Goal: Task Accomplishment & Management: Manage account settings

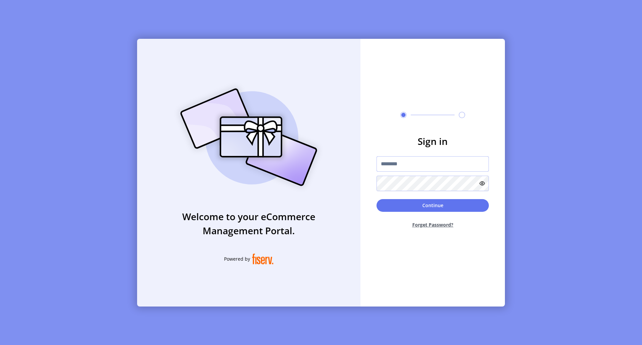
click at [411, 167] on input "text" at bounding box center [433, 163] width 112 height 15
paste input "**********"
type input "**********"
click at [426, 206] on button "Continue" at bounding box center [433, 205] width 112 height 13
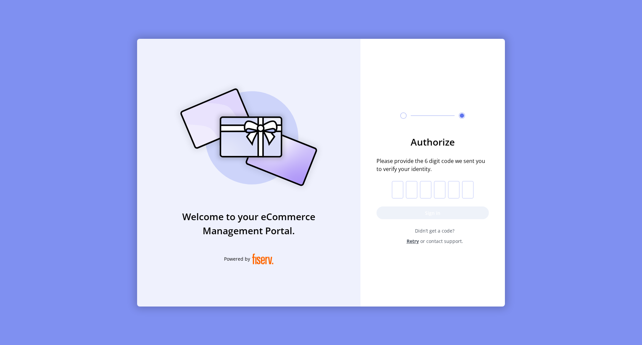
click at [399, 193] on input "text" at bounding box center [397, 189] width 11 height 17
type input "*"
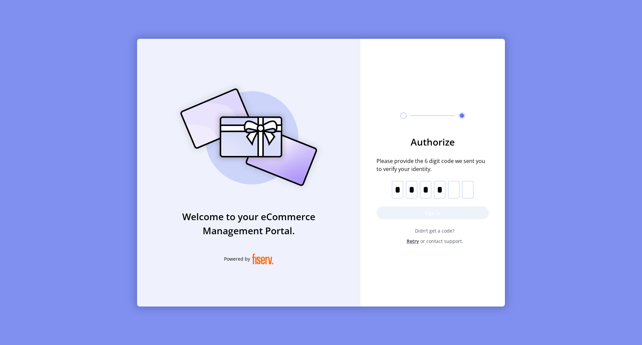
type input "*"
click at [428, 214] on button "Sign in" at bounding box center [433, 212] width 112 height 13
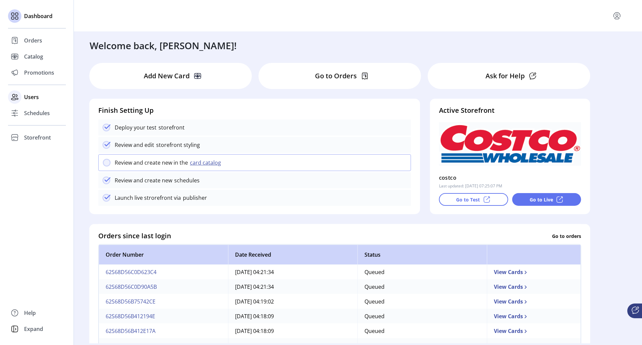
click at [32, 95] on span "Users" at bounding box center [31, 97] width 15 height 8
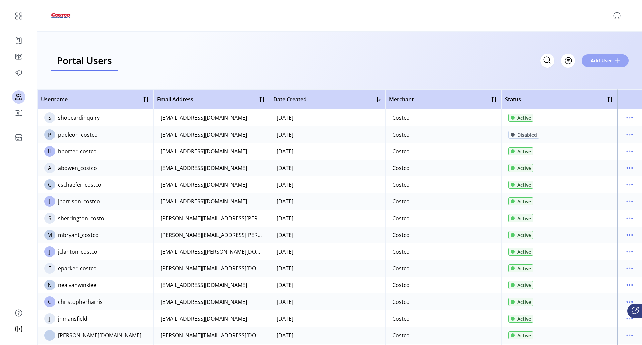
click at [603, 62] on span "Add User" at bounding box center [601, 60] width 21 height 7
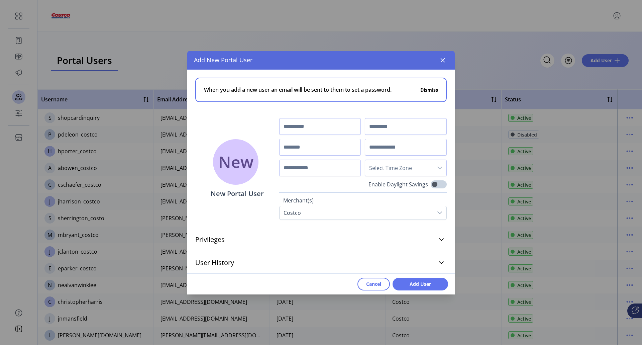
scroll to position [1, 0]
click at [439, 238] on icon at bounding box center [441, 238] width 5 height 5
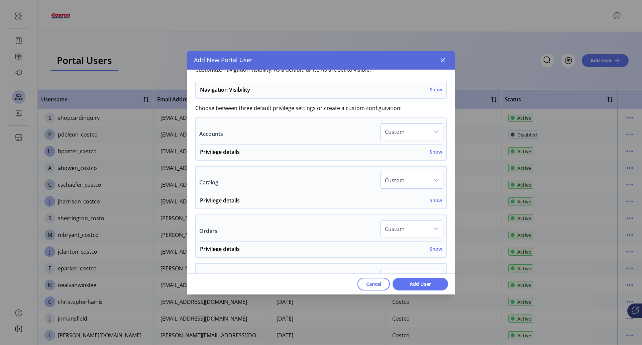
scroll to position [135, 0]
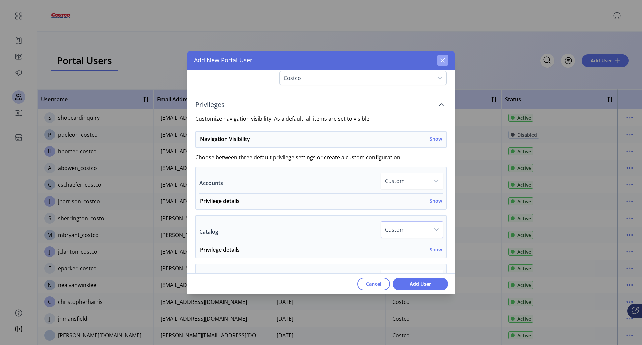
click at [445, 61] on button "button" at bounding box center [442, 60] width 11 height 11
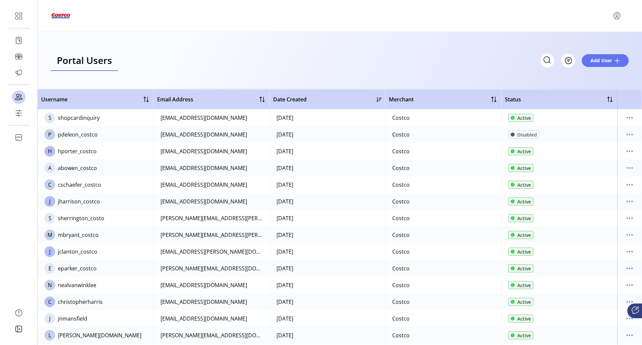
click at [409, 50] on div "Portal Users Storefront Users Filter Add User" at bounding box center [340, 60] width 578 height 21
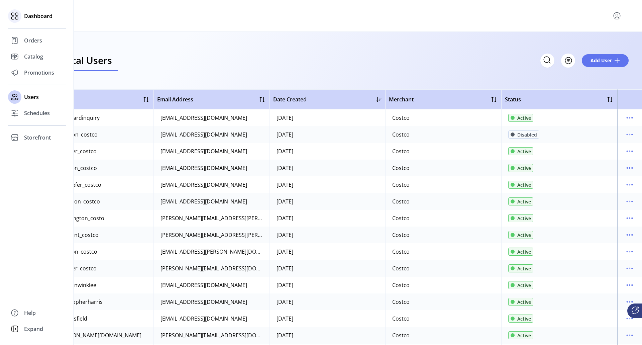
click at [35, 15] on span "Dashboard" at bounding box center [38, 16] width 28 height 8
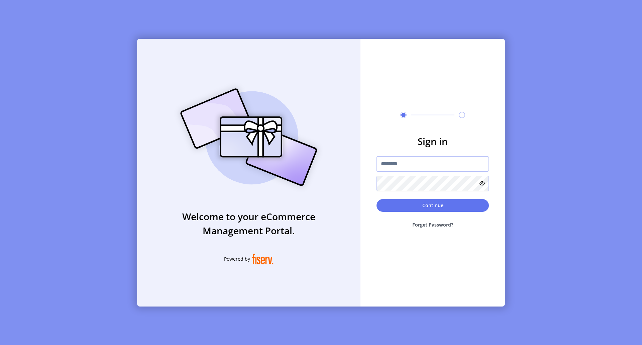
click at [400, 166] on input "text" at bounding box center [433, 163] width 112 height 15
type input "**********"
click at [430, 204] on button "Continue" at bounding box center [433, 205] width 112 height 13
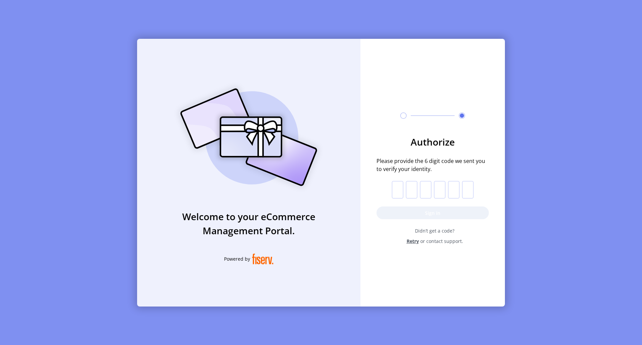
click at [394, 191] on input "text" at bounding box center [397, 189] width 11 height 17
click at [432, 232] on span "Didn’t get a code?" at bounding box center [435, 230] width 108 height 7
click at [400, 194] on input "text" at bounding box center [397, 189] width 11 height 17
click at [430, 227] on form "Authorize Please provide the 6 digit code we sent you to verify your identity. …" at bounding box center [433, 190] width 144 height 110
click at [414, 241] on span "Retry" at bounding box center [413, 240] width 12 height 7
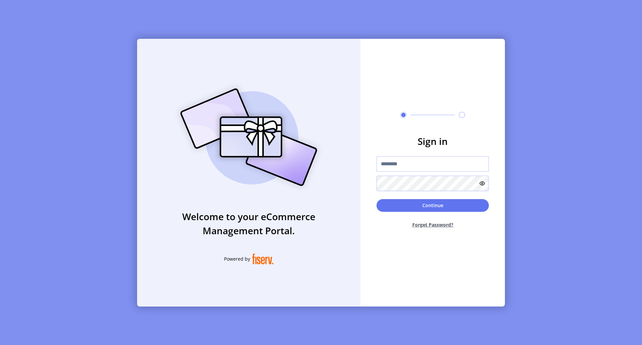
click at [388, 164] on input "text" at bounding box center [433, 163] width 112 height 15
paste input "**********"
type input "**********"
click at [425, 208] on button "Continue" at bounding box center [433, 205] width 112 height 13
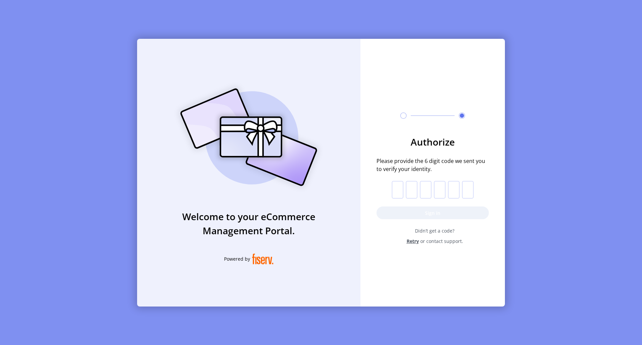
drag, startPoint x: 397, startPoint y: 192, endPoint x: 401, endPoint y: 198, distance: 7.4
click at [397, 192] on input "text" at bounding box center [397, 189] width 11 height 17
type input "*"
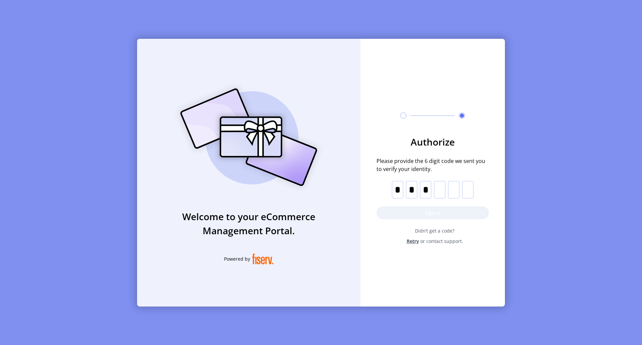
type input "*"
click at [430, 212] on button "Sign in" at bounding box center [433, 212] width 112 height 13
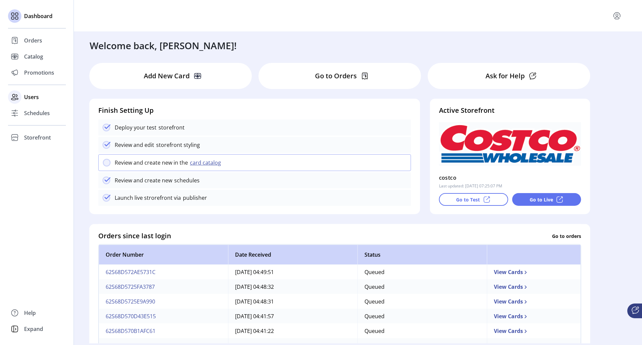
click at [12, 98] on icon at bounding box center [14, 97] width 11 height 11
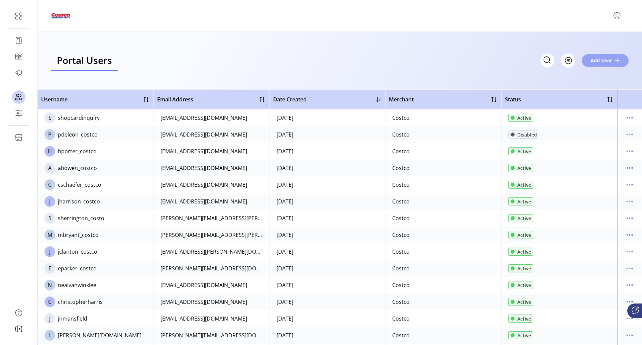
click at [598, 61] on span "Add User" at bounding box center [601, 60] width 21 height 7
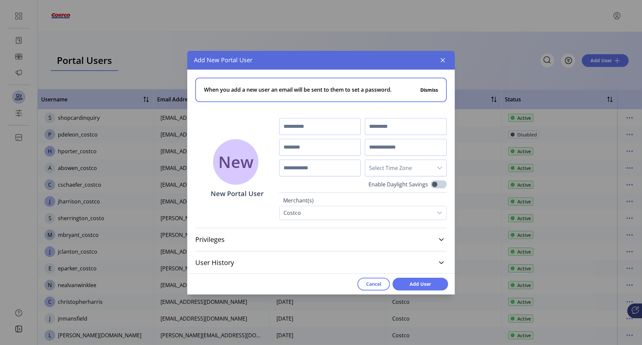
scroll to position [1, 0]
click at [439, 239] on icon at bounding box center [441, 238] width 5 height 3
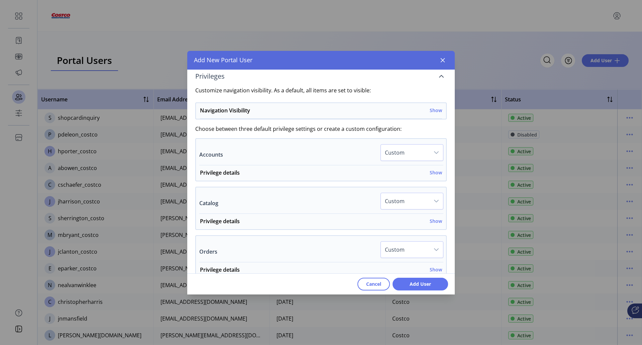
scroll to position [168, 0]
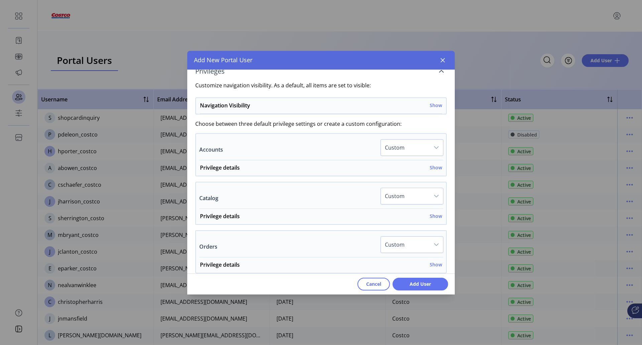
click at [434, 146] on icon "dropdown trigger" at bounding box center [436, 147] width 5 height 5
click at [419, 146] on span "Custom" at bounding box center [405, 147] width 49 height 16
click at [430, 166] on h6 "Show" at bounding box center [436, 167] width 12 height 7
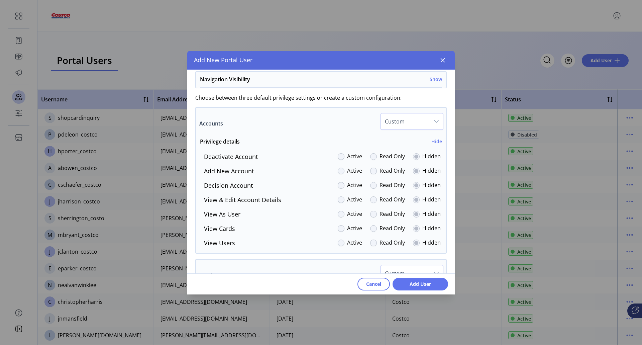
scroll to position [202, 0]
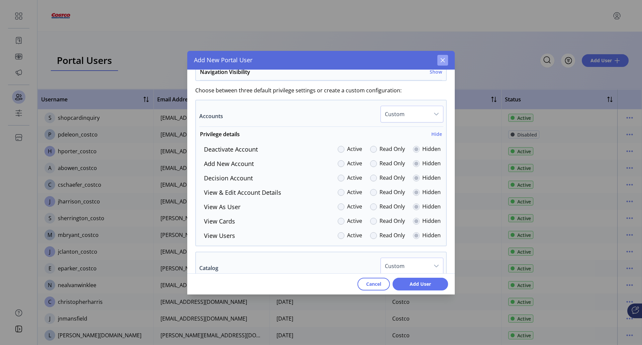
click at [444, 61] on icon "button" at bounding box center [442, 60] width 5 height 5
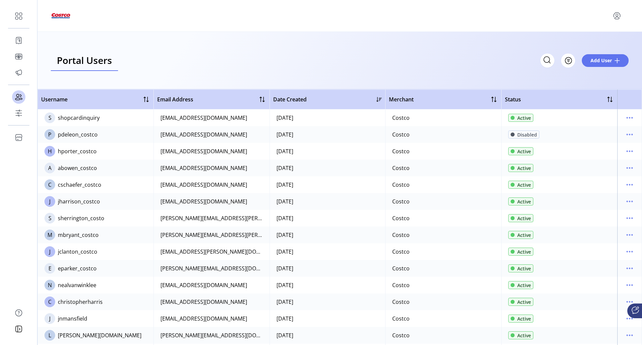
click at [75, 152] on div "hporter_costco" at bounding box center [77, 151] width 39 height 8
click at [624, 149] on icon "menu" at bounding box center [629, 151] width 11 height 11
click at [594, 175] on span "View Details" at bounding box center [599, 174] width 56 height 5
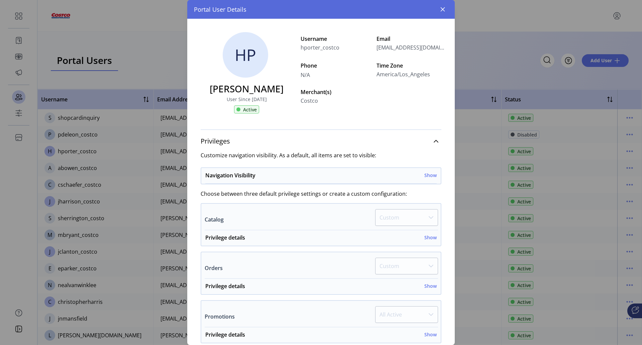
scroll to position [67, 0]
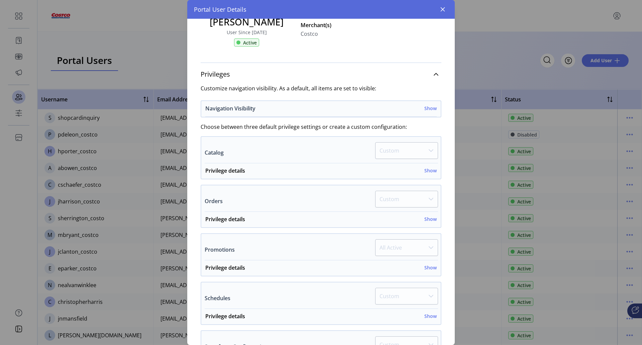
click at [428, 109] on h6 "Show" at bounding box center [430, 108] width 12 height 7
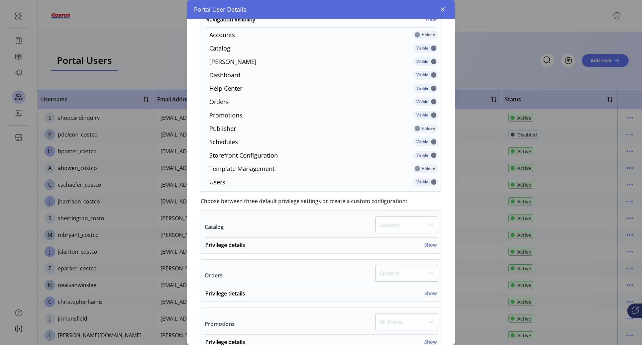
scroll to position [167, 0]
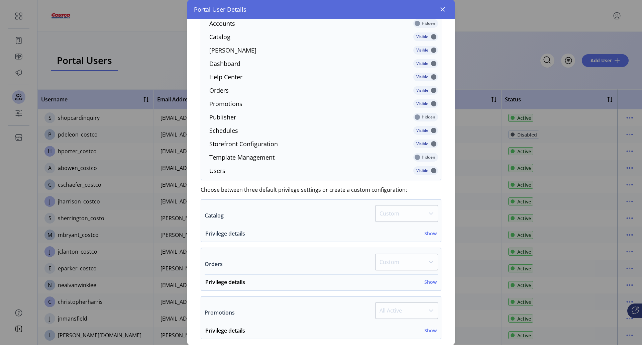
click at [432, 235] on h6 "Show" at bounding box center [430, 233] width 12 height 7
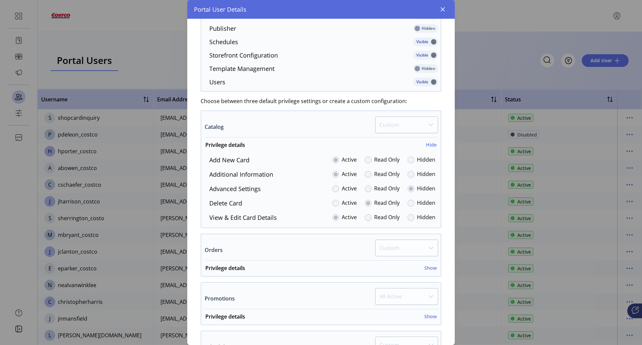
scroll to position [268, 0]
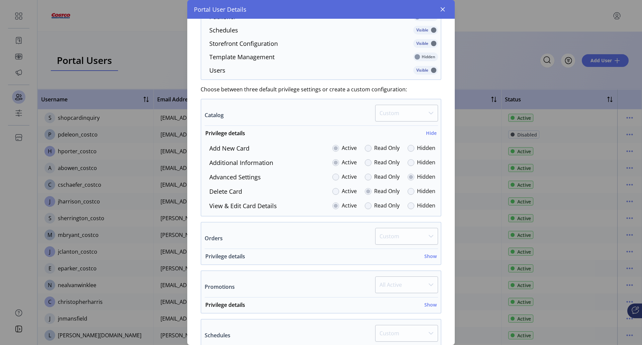
click at [427, 257] on h6 "Show" at bounding box center [430, 256] width 12 height 7
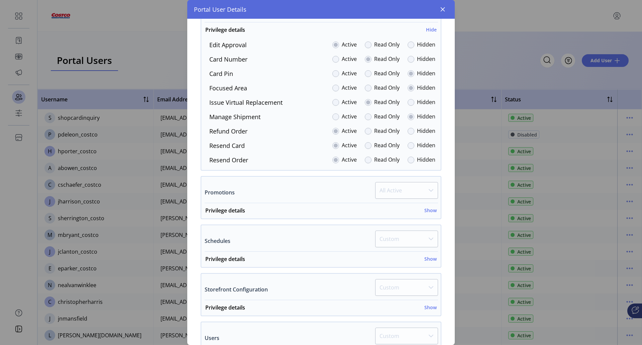
scroll to position [502, 0]
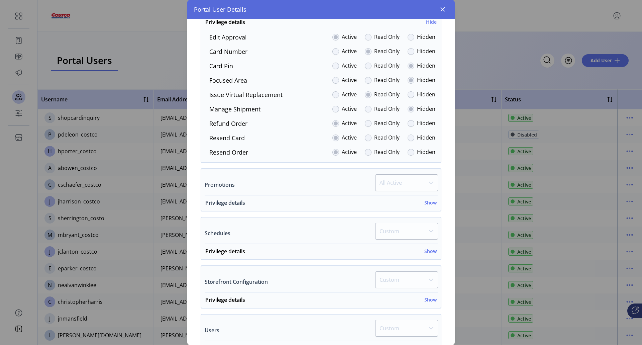
click at [429, 202] on h6 "Show" at bounding box center [430, 202] width 12 height 7
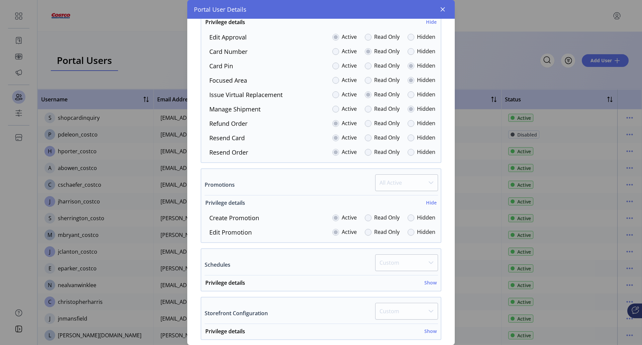
scroll to position [569, 0]
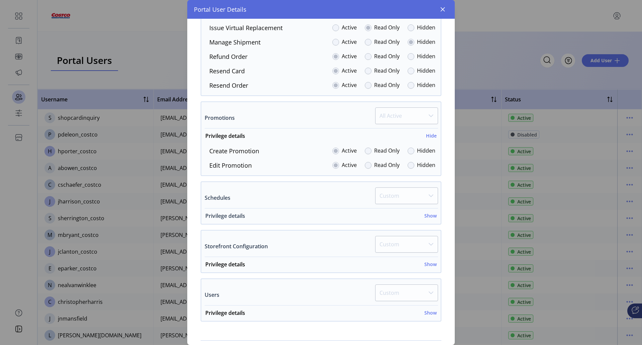
drag, startPoint x: 427, startPoint y: 215, endPoint x: 312, endPoint y: 215, distance: 115.7
click at [427, 215] on h6 "Show" at bounding box center [430, 215] width 12 height 7
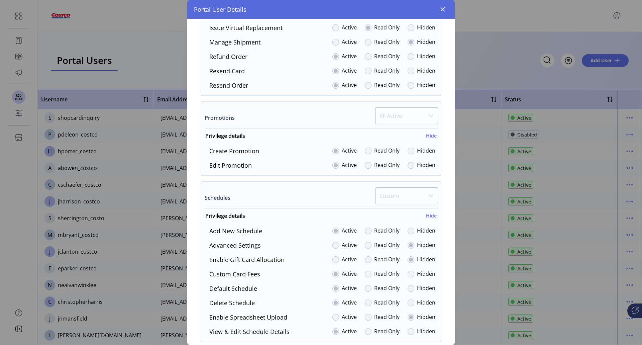
scroll to position [635, 0]
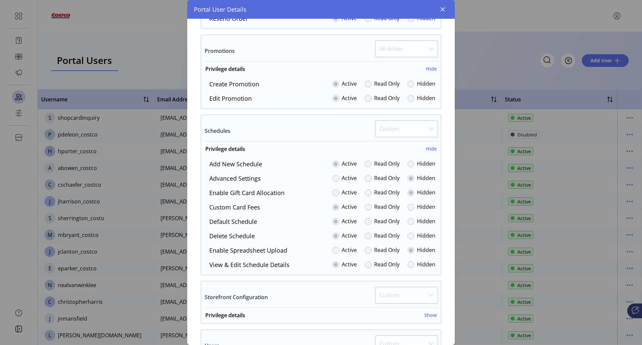
click at [366, 179] on div at bounding box center [368, 178] width 7 height 7
click at [332, 178] on div at bounding box center [335, 178] width 7 height 7
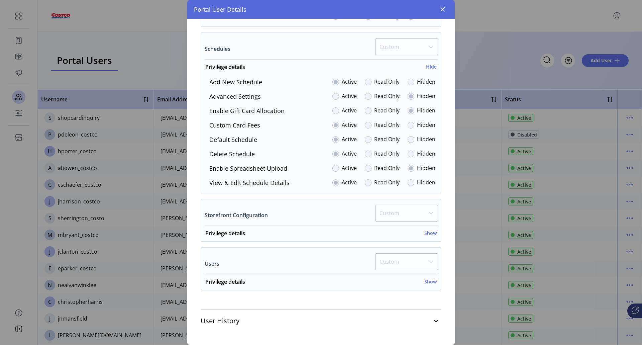
scroll to position [718, 0]
click at [428, 230] on h6 "Show" at bounding box center [430, 232] width 12 height 7
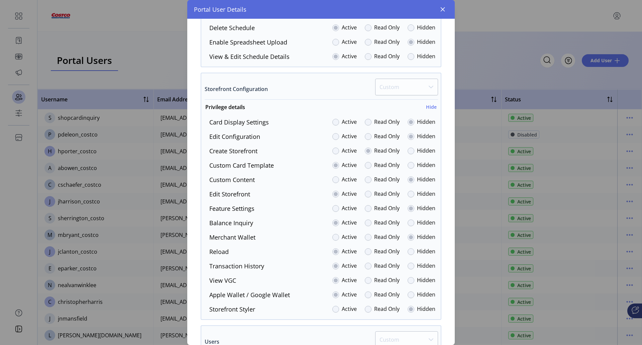
scroll to position [922, 0]
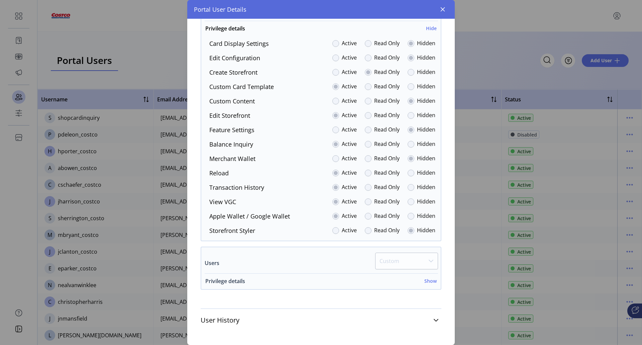
click at [426, 283] on h6 "Show" at bounding box center [430, 280] width 12 height 7
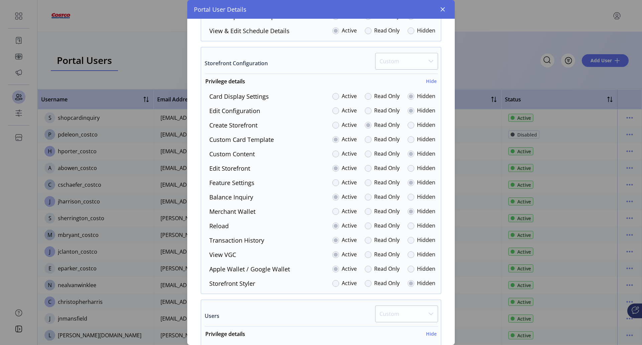
scroll to position [806, 0]
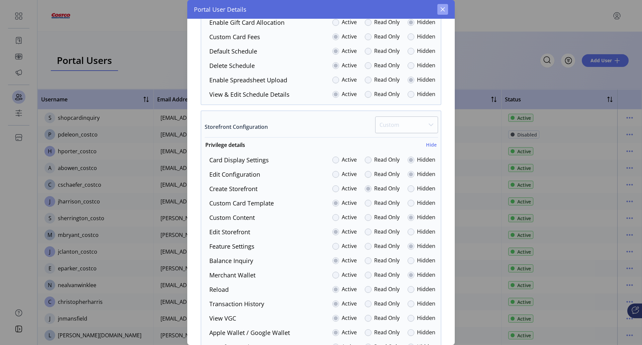
click at [445, 9] on icon "button" at bounding box center [442, 9] width 5 height 5
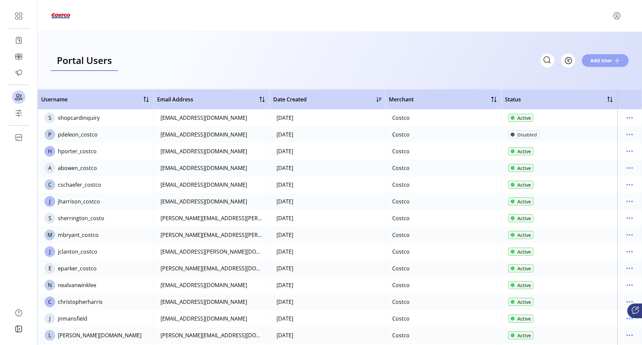
click at [612, 65] on button "Add User" at bounding box center [605, 60] width 47 height 13
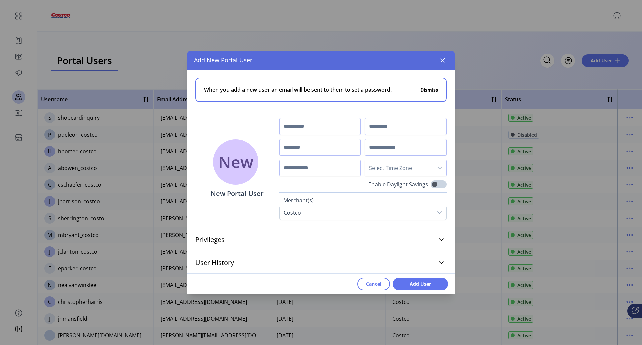
scroll to position [1, 0]
click at [441, 237] on link "Privileges" at bounding box center [321, 238] width 252 height 15
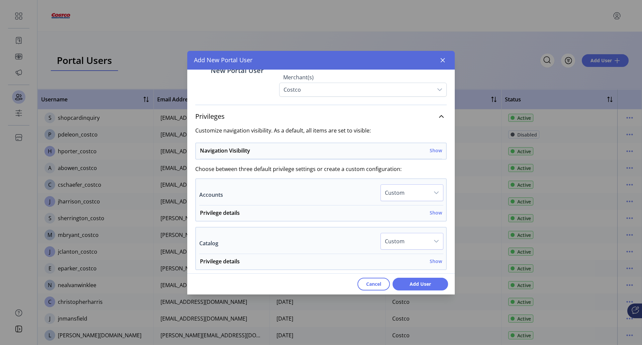
scroll to position [135, 0]
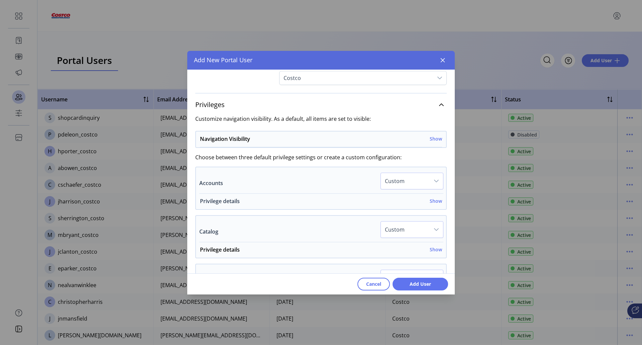
click at [433, 202] on h6 "Show" at bounding box center [436, 200] width 12 height 7
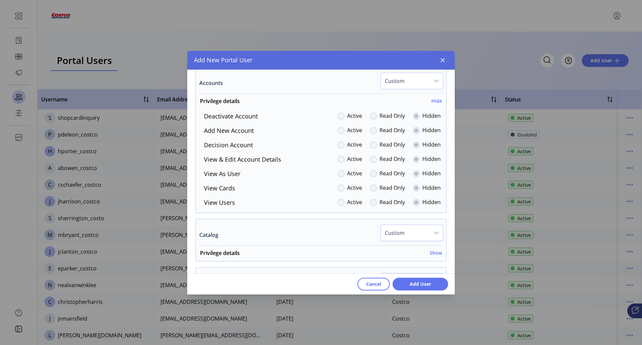
scroll to position [235, 0]
click at [430, 252] on h6 "Show" at bounding box center [436, 252] width 12 height 7
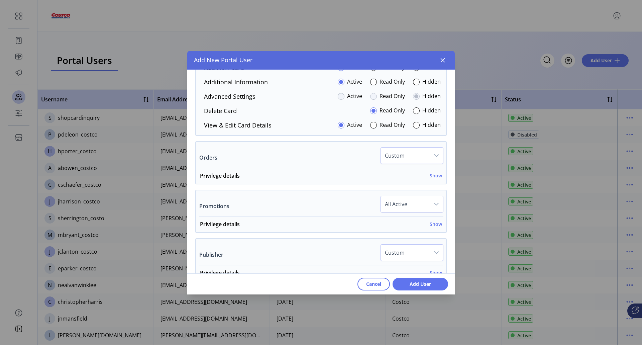
scroll to position [436, 0]
click at [431, 175] on h6 "Show" at bounding box center [436, 174] width 12 height 7
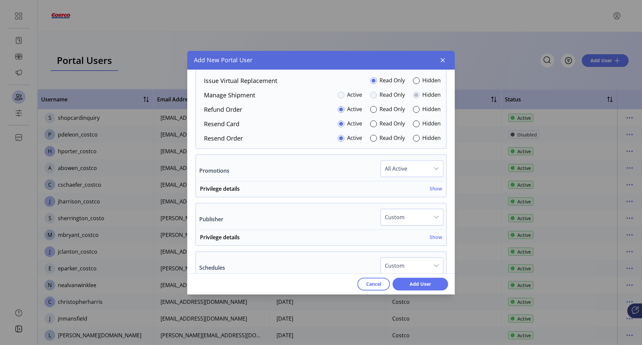
scroll to position [603, 0]
click at [435, 190] on h6 "Show" at bounding box center [436, 188] width 12 height 7
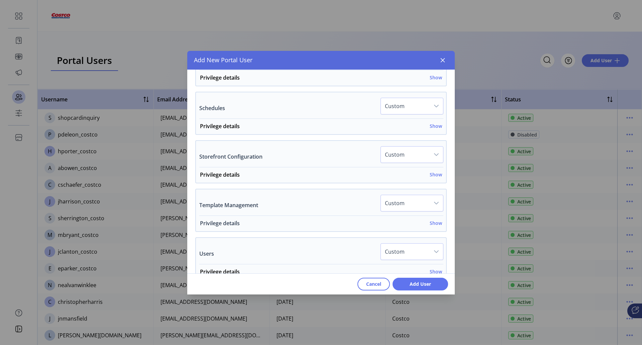
scroll to position [837, 0]
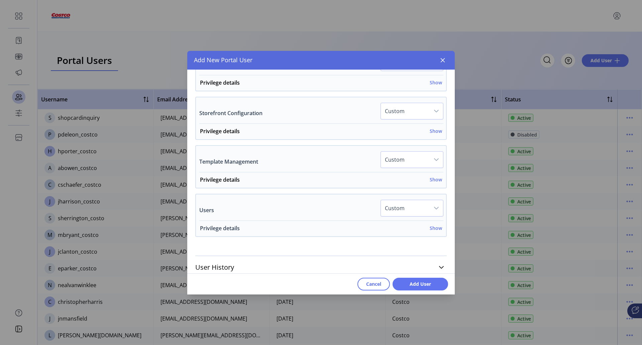
drag, startPoint x: 433, startPoint y: 228, endPoint x: 378, endPoint y: 223, distance: 55.4
click at [432, 228] on h6 "Show" at bounding box center [436, 227] width 12 height 7
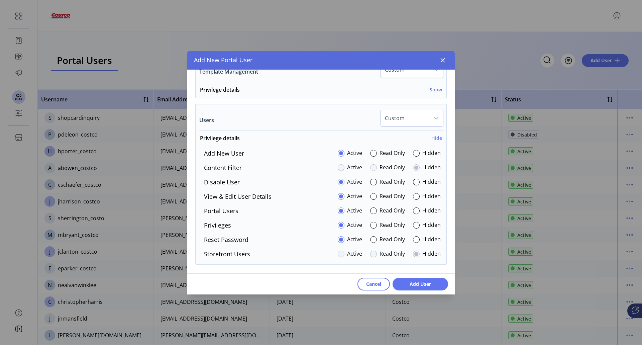
scroll to position [937, 0]
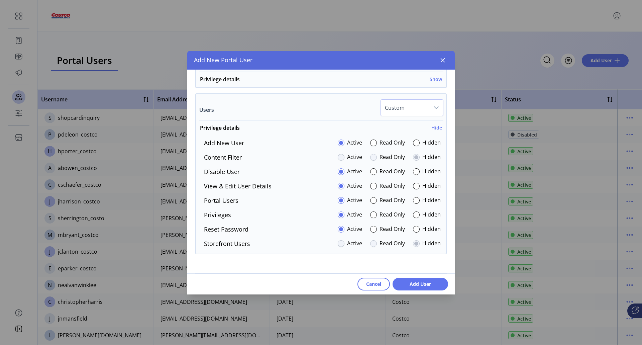
click at [434, 107] on icon "dropdown trigger" at bounding box center [436, 107] width 5 height 5
click at [404, 168] on li "Custom" at bounding box center [413, 167] width 60 height 13
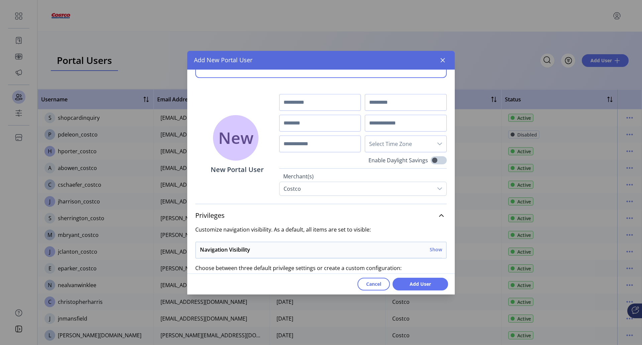
scroll to position [0, 0]
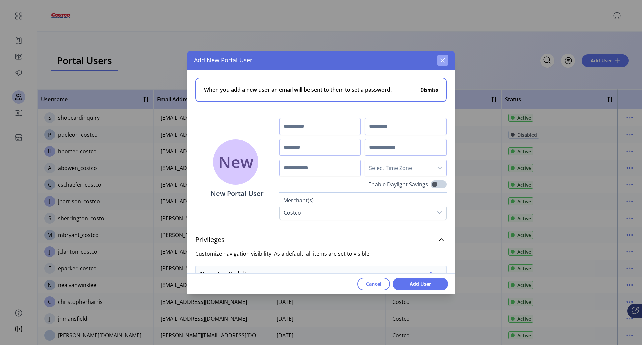
click at [443, 59] on icon "button" at bounding box center [443, 60] width 4 height 4
